Goal: Navigation & Orientation: Go to known website

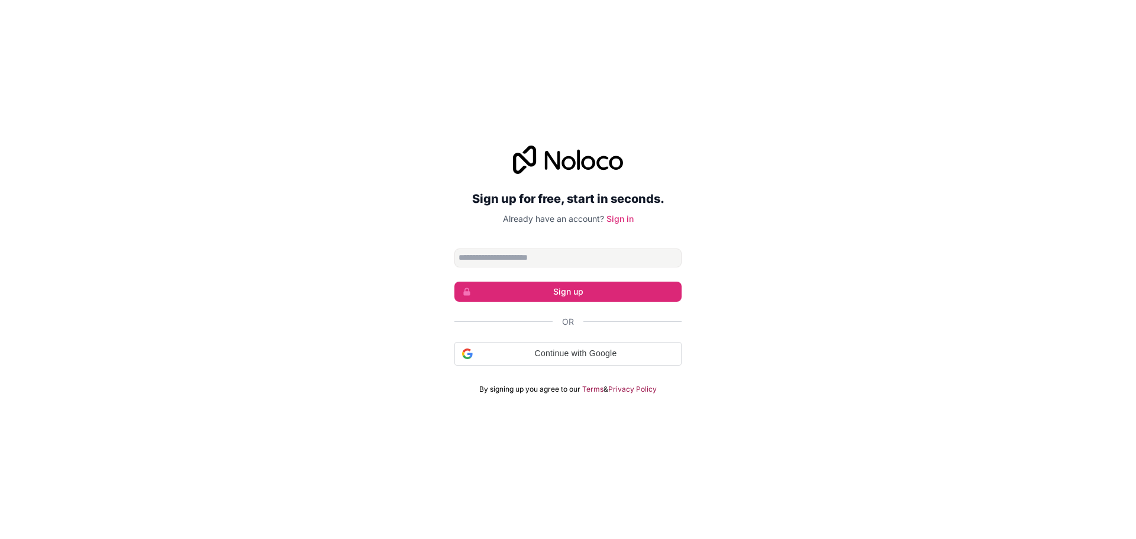
click at [855, 337] on div "Sign up for free, start in seconds. Already have an account? Sign in Sign up Or…" at bounding box center [568, 270] width 1136 height 282
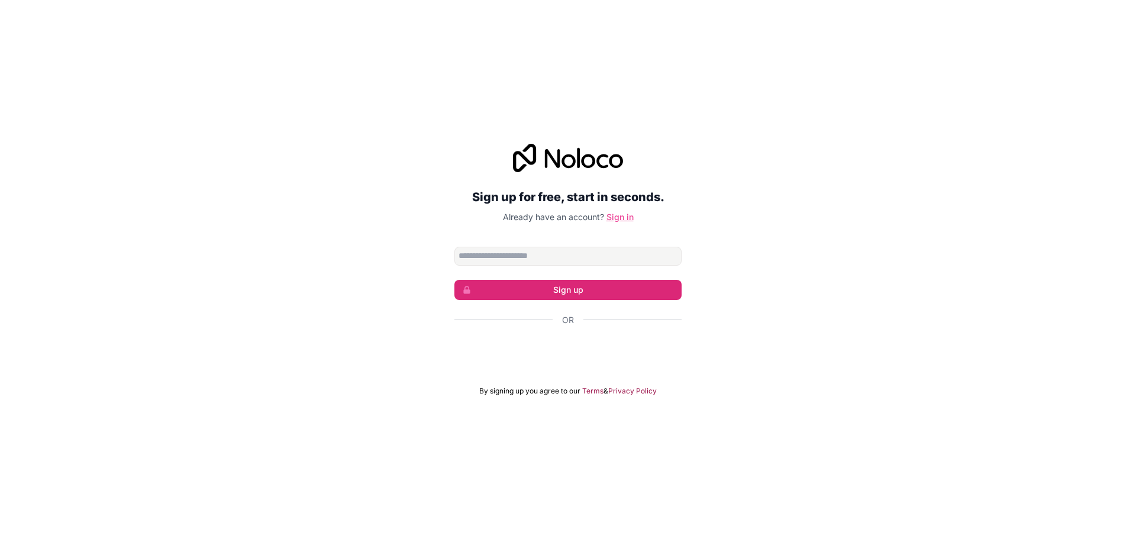
click at [625, 217] on link "Sign in" at bounding box center [619, 217] width 27 height 10
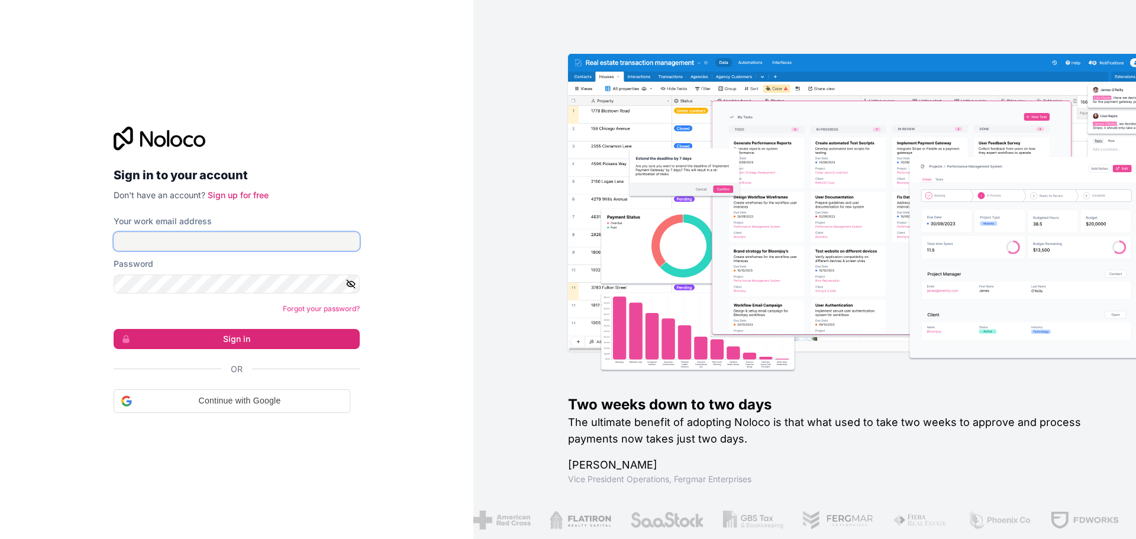
type input "**********"
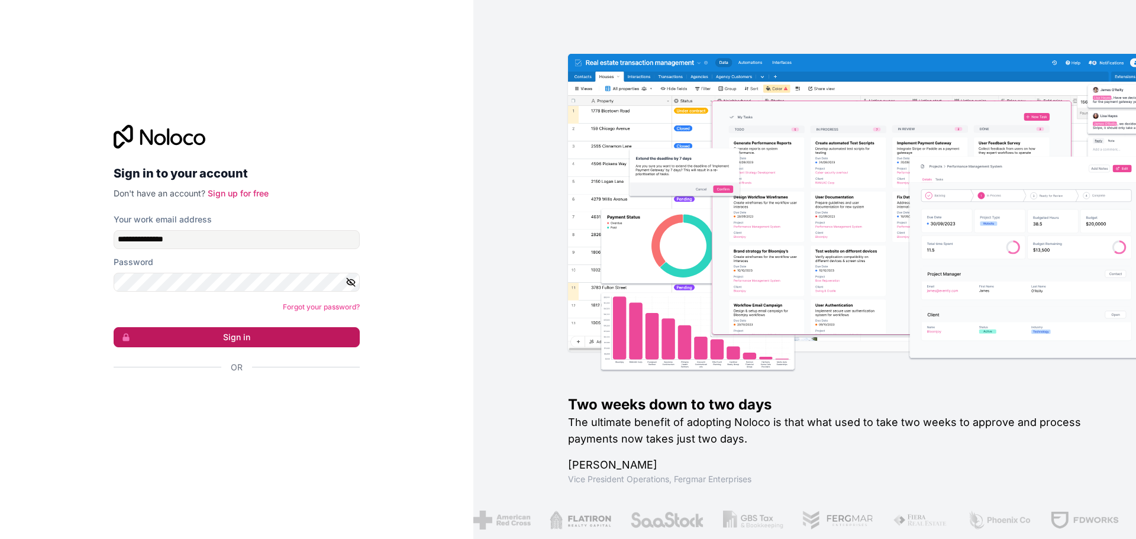
click at [237, 335] on button "Sign in" at bounding box center [237, 337] width 246 height 20
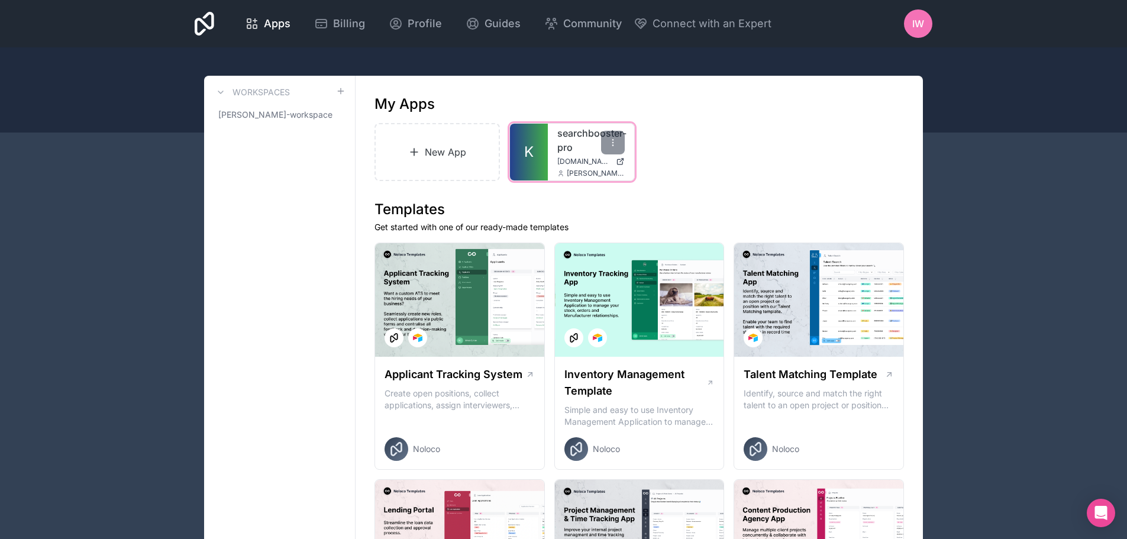
click at [548, 150] on div "searchbooster-pro [DOMAIN_NAME] [PERSON_NAME][EMAIL_ADDRESS][PERSON_NAME][DOMAI…" at bounding box center [591, 152] width 86 height 57
click at [539, 153] on link "K" at bounding box center [529, 152] width 38 height 57
click at [920, 20] on span "iw" at bounding box center [918, 24] width 12 height 14
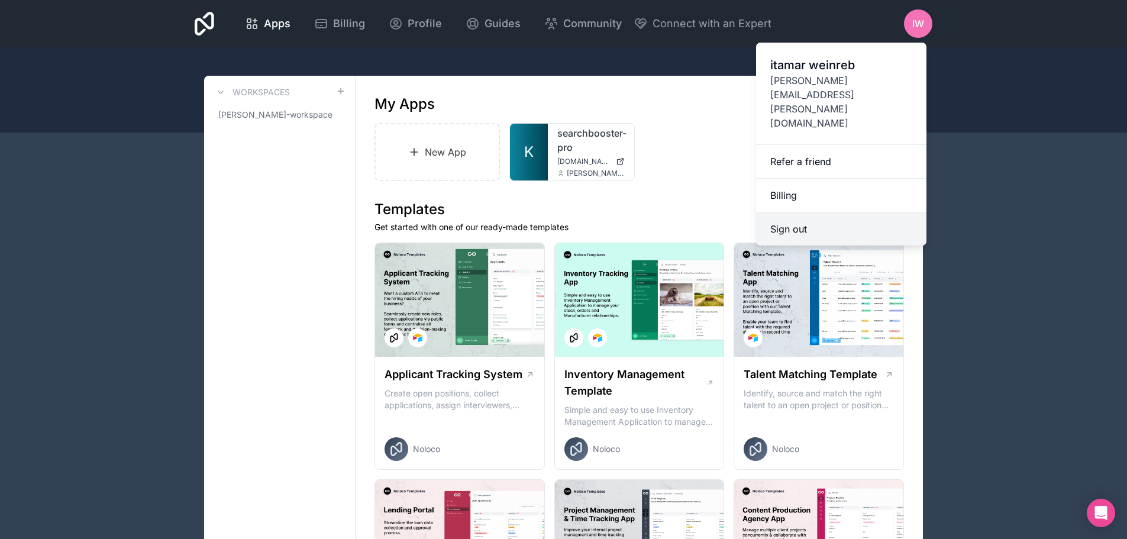
click at [827, 212] on button "Sign out" at bounding box center [841, 228] width 170 height 33
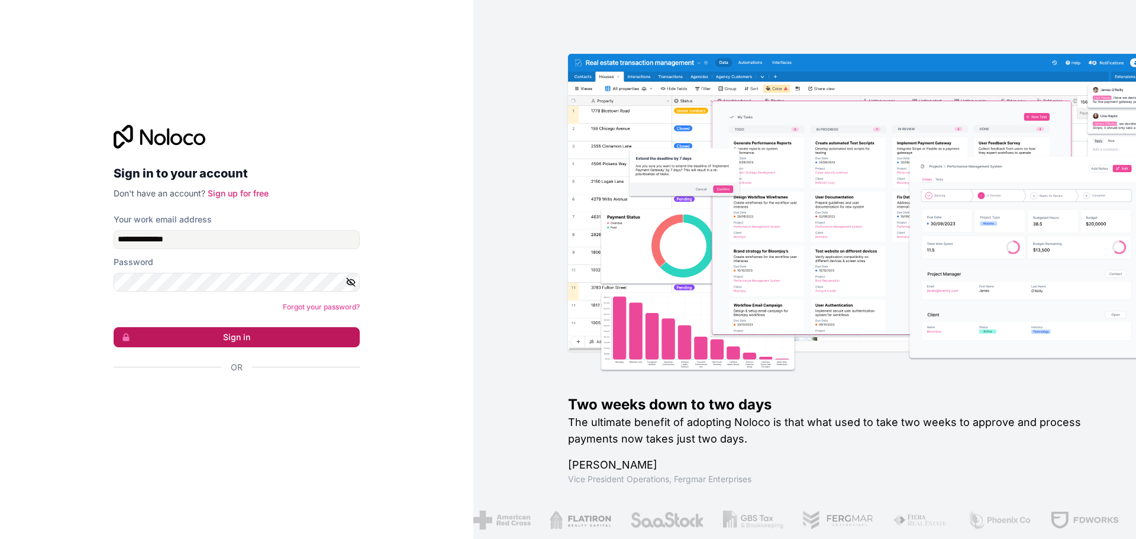
click at [227, 340] on button "Sign in" at bounding box center [237, 337] width 246 height 20
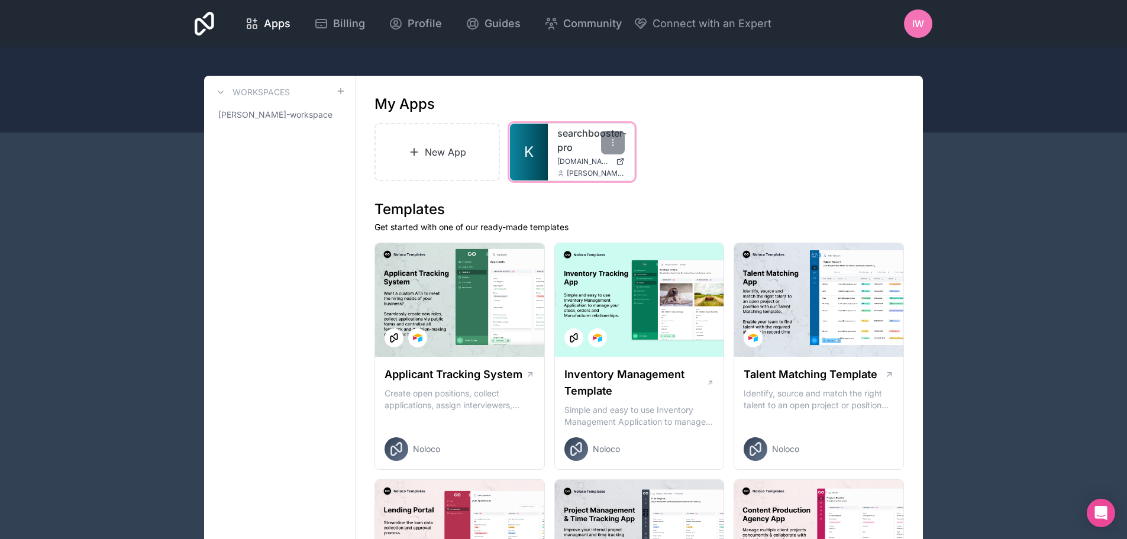
click at [552, 148] on div "searchbooster-pro [DOMAIN_NAME] [PERSON_NAME][EMAIL_ADDRESS][PERSON_NAME][DOMAI…" at bounding box center [591, 152] width 86 height 57
click at [585, 141] on link "searchbooster-pro" at bounding box center [590, 140] width 67 height 28
